Goal: Task Accomplishment & Management: Manage account settings

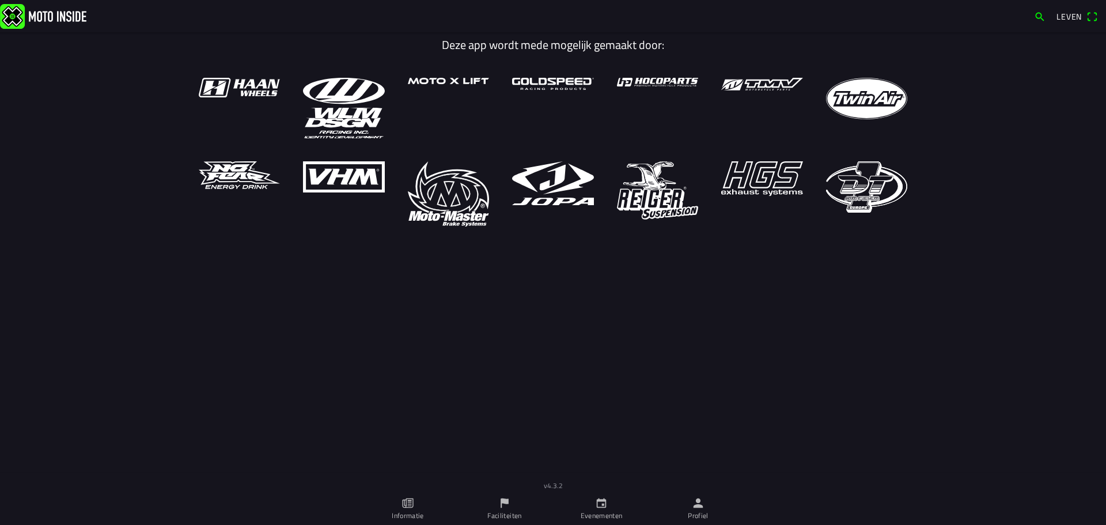
click at [1078, 12] on font "Leven" at bounding box center [1068, 16] width 25 height 12
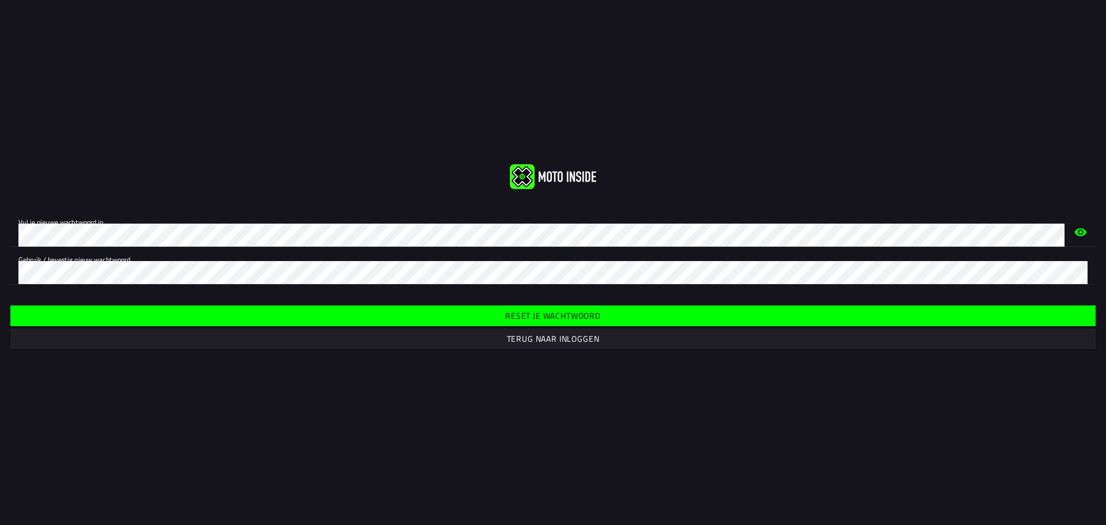
click at [529, 311] on font "Reset je wachtwoord" at bounding box center [553, 315] width 96 height 12
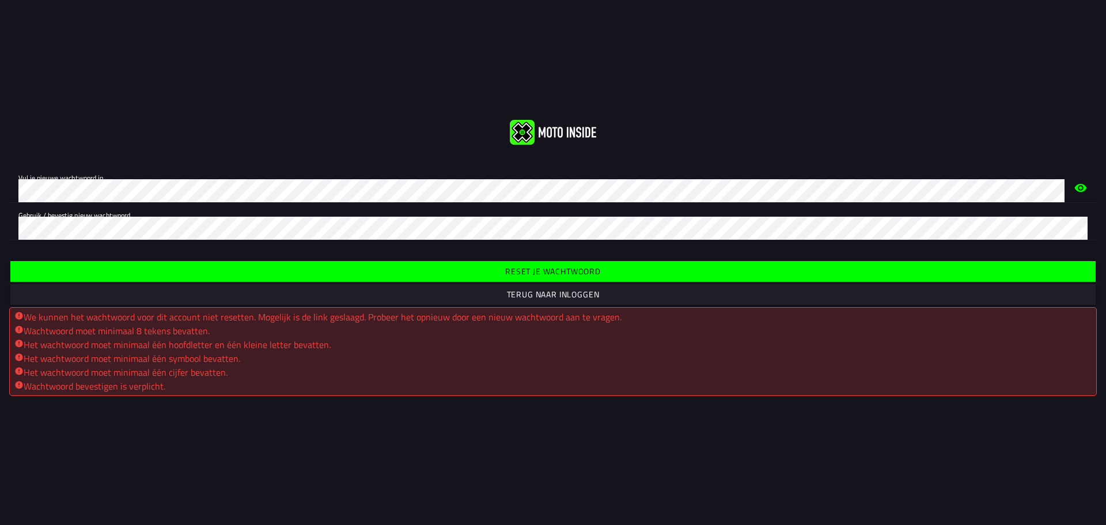
click at [108, 330] on font "Wachtwoord moet minimaal 8 tekens bevatten." at bounding box center [117, 331] width 186 height 14
click at [225, 332] on div "Wachtwoord moet minimaal 8 tekens bevatten." at bounding box center [552, 331] width 1077 height 14
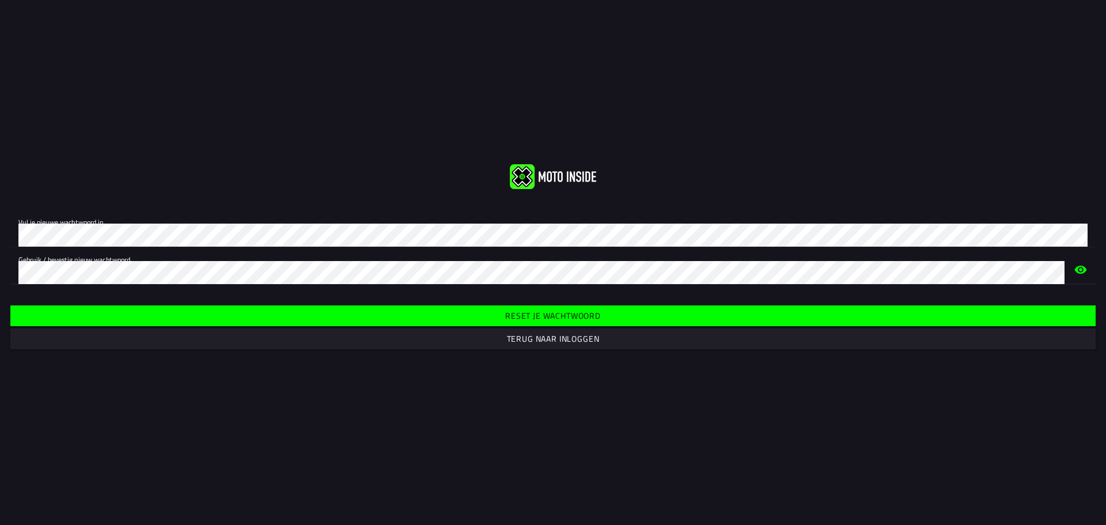
click at [565, 310] on font "Reset je wachtwoord" at bounding box center [553, 315] width 96 height 12
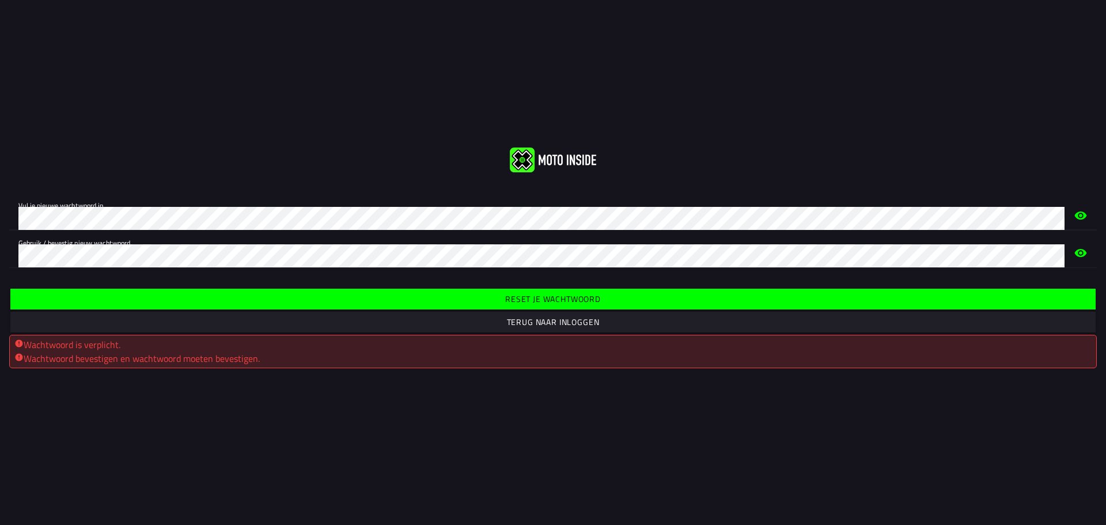
click at [488, 304] on span "Reset je wachtwoord" at bounding box center [552, 299] width 1067 height 21
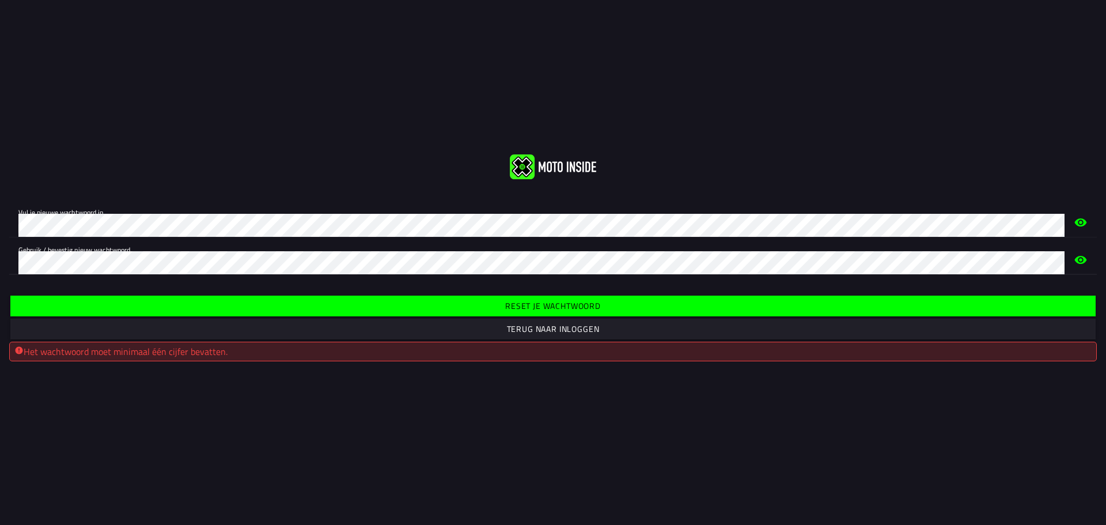
click at [0, 254] on div "Vul je nieuwe wachtwoord in. Gebruik / bevestig nieuw wachtwoord." at bounding box center [553, 237] width 1106 height 93
click at [592, 306] on font "Reset je wachtwoord" at bounding box center [553, 305] width 96 height 12
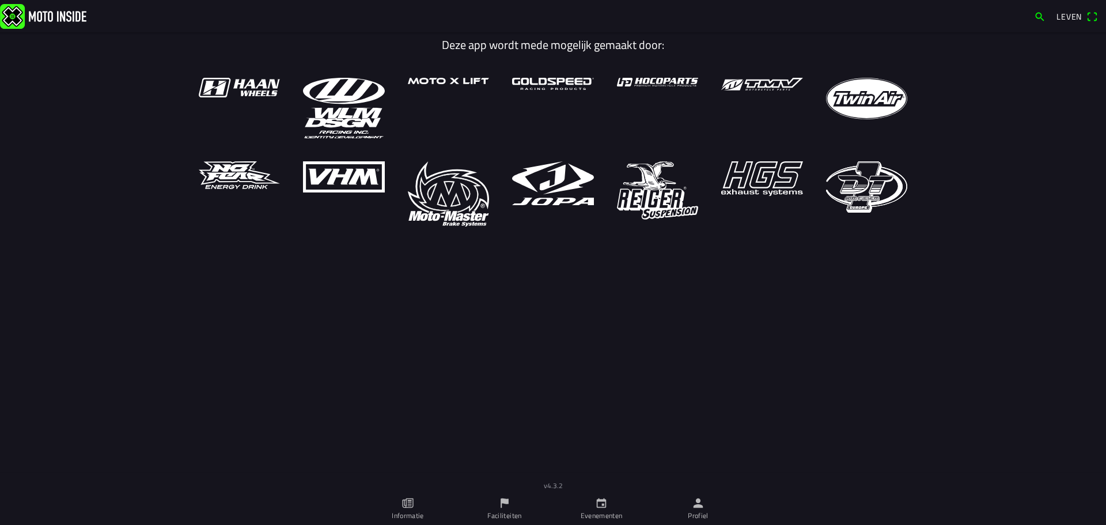
click at [1072, 16] on font "Leven" at bounding box center [1068, 16] width 25 height 12
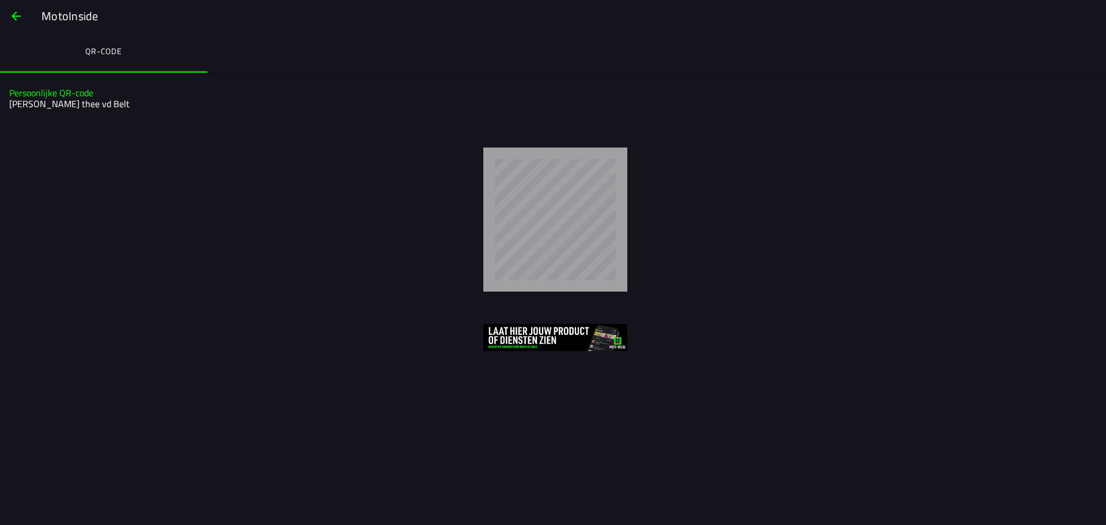
click at [9, 6] on span "button" at bounding box center [16, 16] width 14 height 28
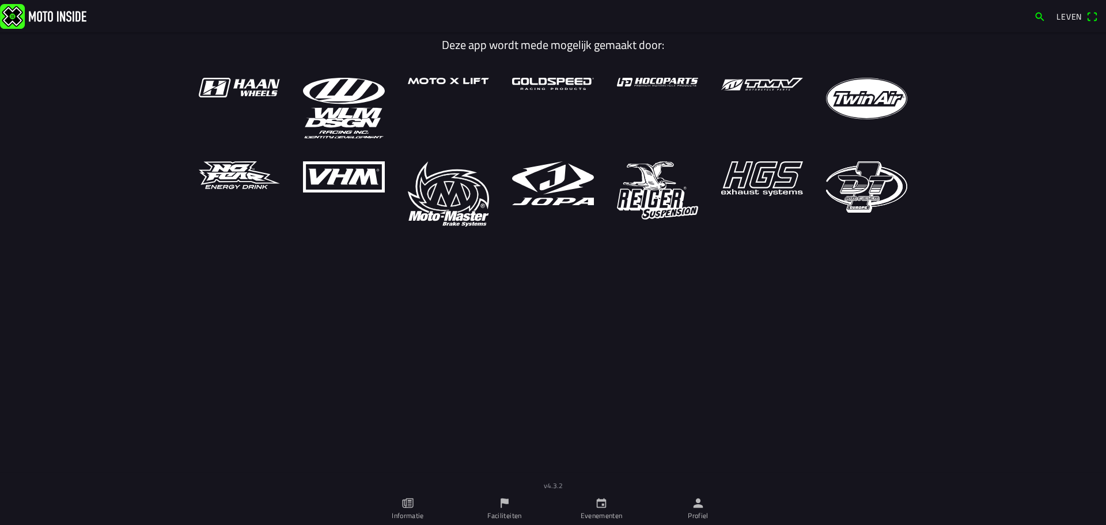
click at [702, 510] on link "Profiel" at bounding box center [698, 508] width 97 height 32
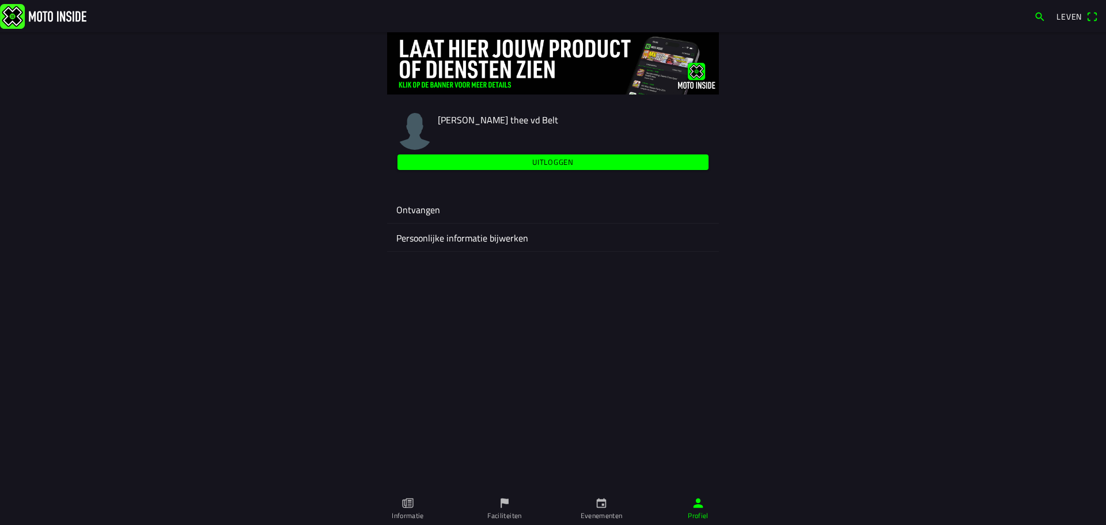
click at [700, 509] on link "Profiel" at bounding box center [698, 508] width 97 height 32
click at [441, 240] on font "Persoonlijke informatie bijwerken" at bounding box center [462, 238] width 132 height 14
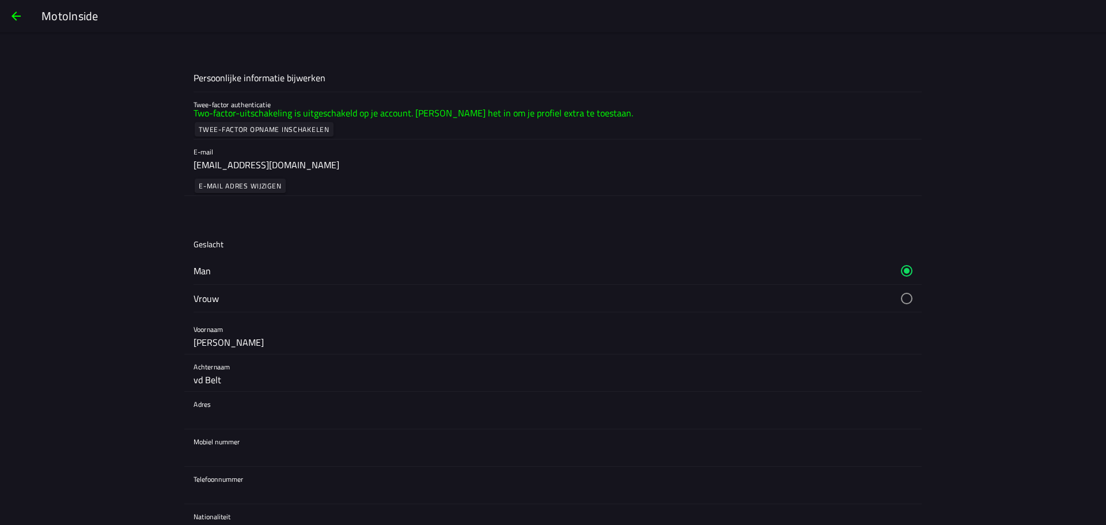
click at [259, 128] on font "Twee-factor opname inschakelen" at bounding box center [264, 129] width 131 height 11
click at [69, 215] on ion-backdrop at bounding box center [553, 262] width 1106 height 525
click at [242, 100] on font "Twee-factor authenticatie" at bounding box center [231, 104] width 77 height 10
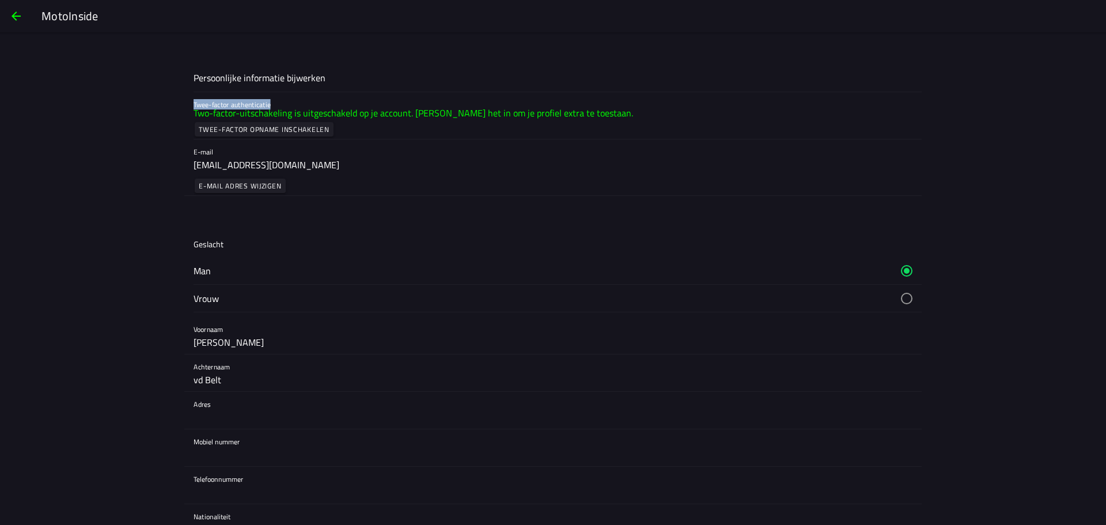
click at [11, 24] on span "button" at bounding box center [16, 16] width 14 height 28
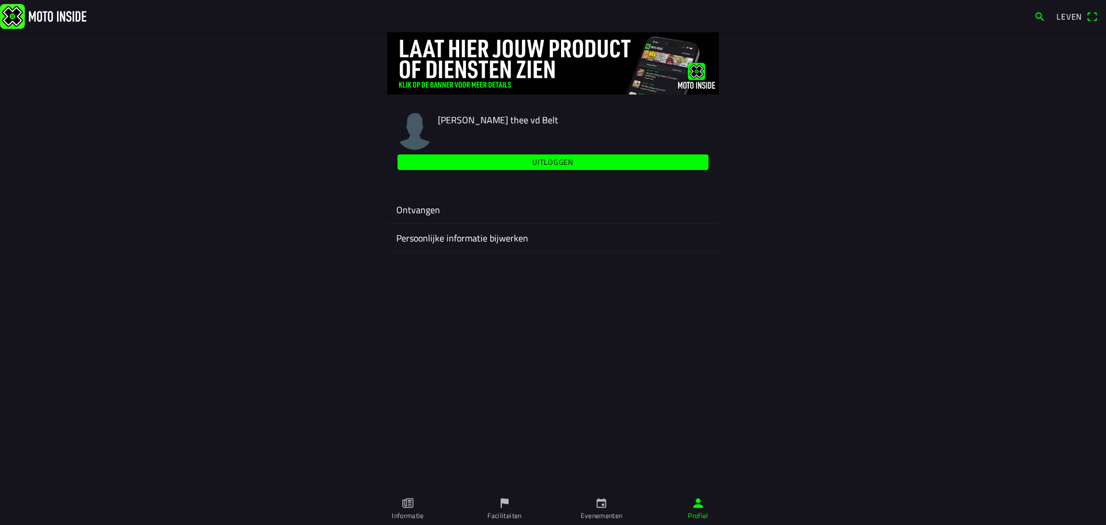
click at [421, 207] on font "Ontvangen" at bounding box center [418, 210] width 44 height 14
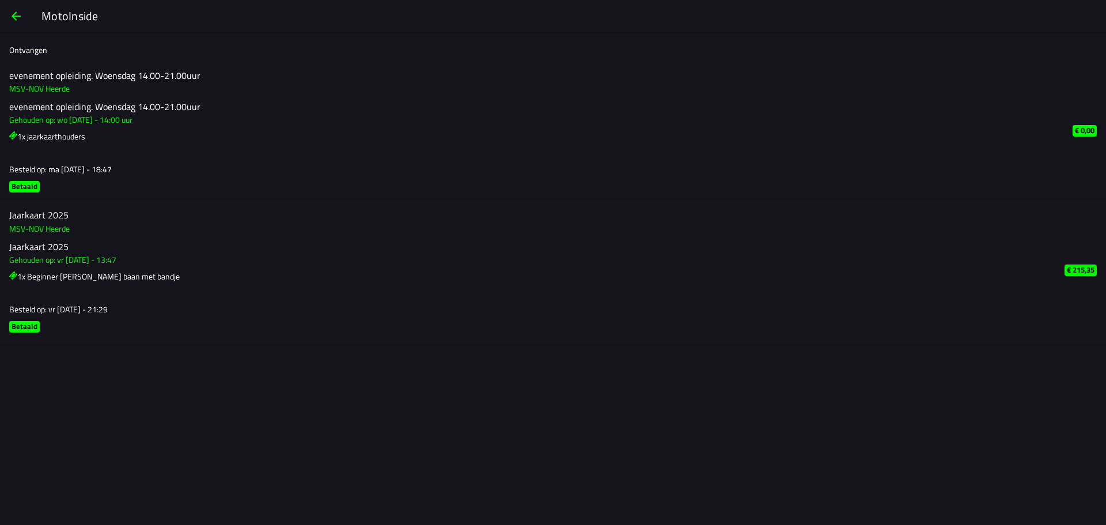
click at [12, 9] on span "button" at bounding box center [16, 16] width 14 height 28
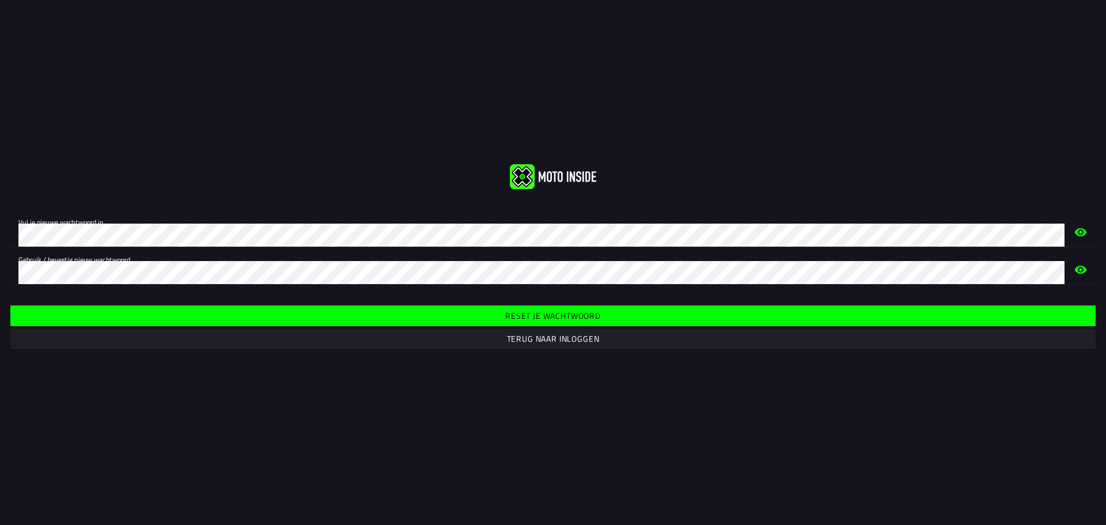
click at [582, 318] on font "Reset je wachtwoord" at bounding box center [553, 315] width 96 height 12
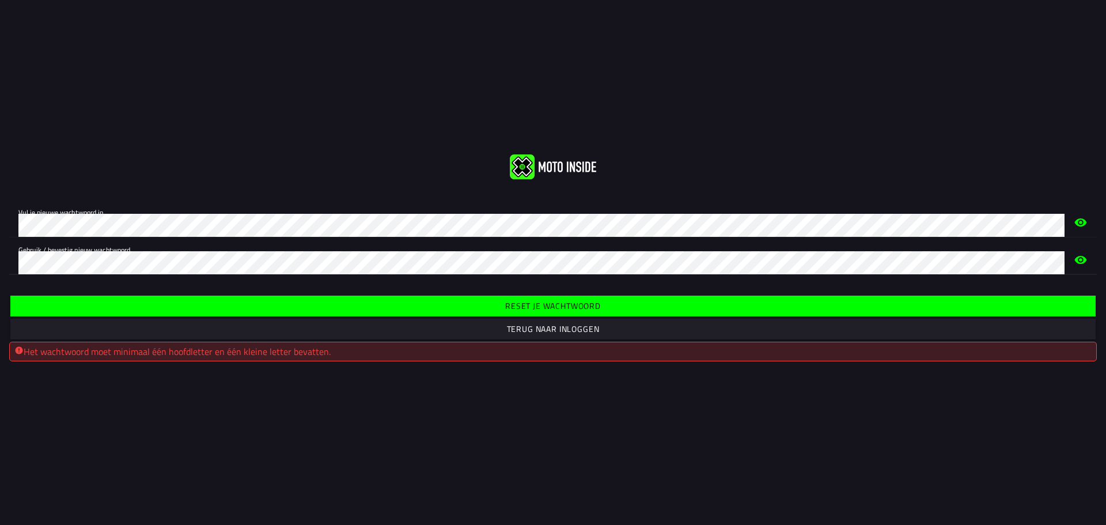
click at [0, 190] on div "Vul je nieuwe wachtwoord in. Gebruik / bevestig nieuw wachtwoord. Reset je wach…" at bounding box center [553, 262] width 1106 height 216
click at [598, 306] on font "Reset je wachtwoord" at bounding box center [553, 305] width 96 height 12
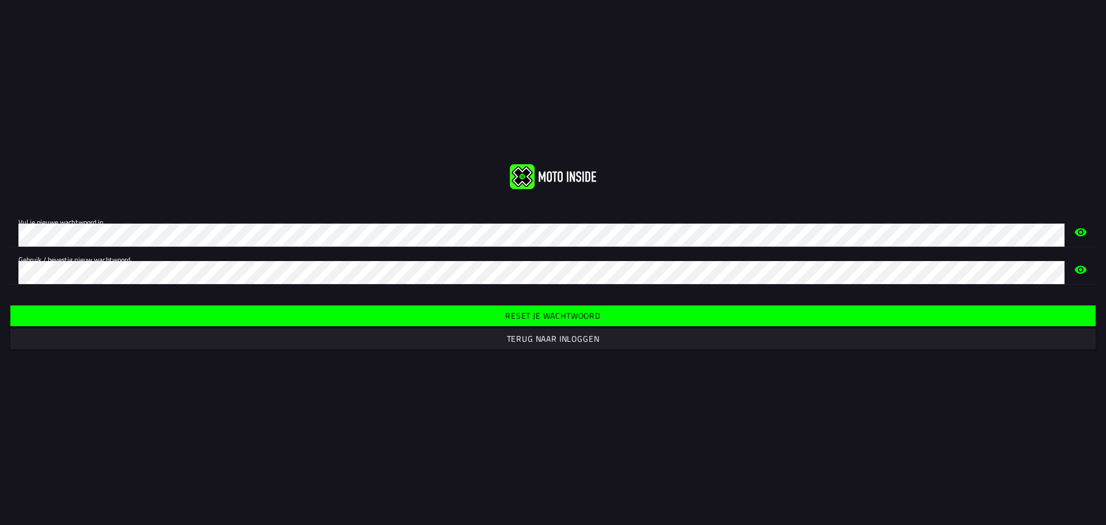
click at [551, 314] on font "Reset je wachtwoord" at bounding box center [553, 315] width 96 height 12
